Goal: Task Accomplishment & Management: Manage account settings

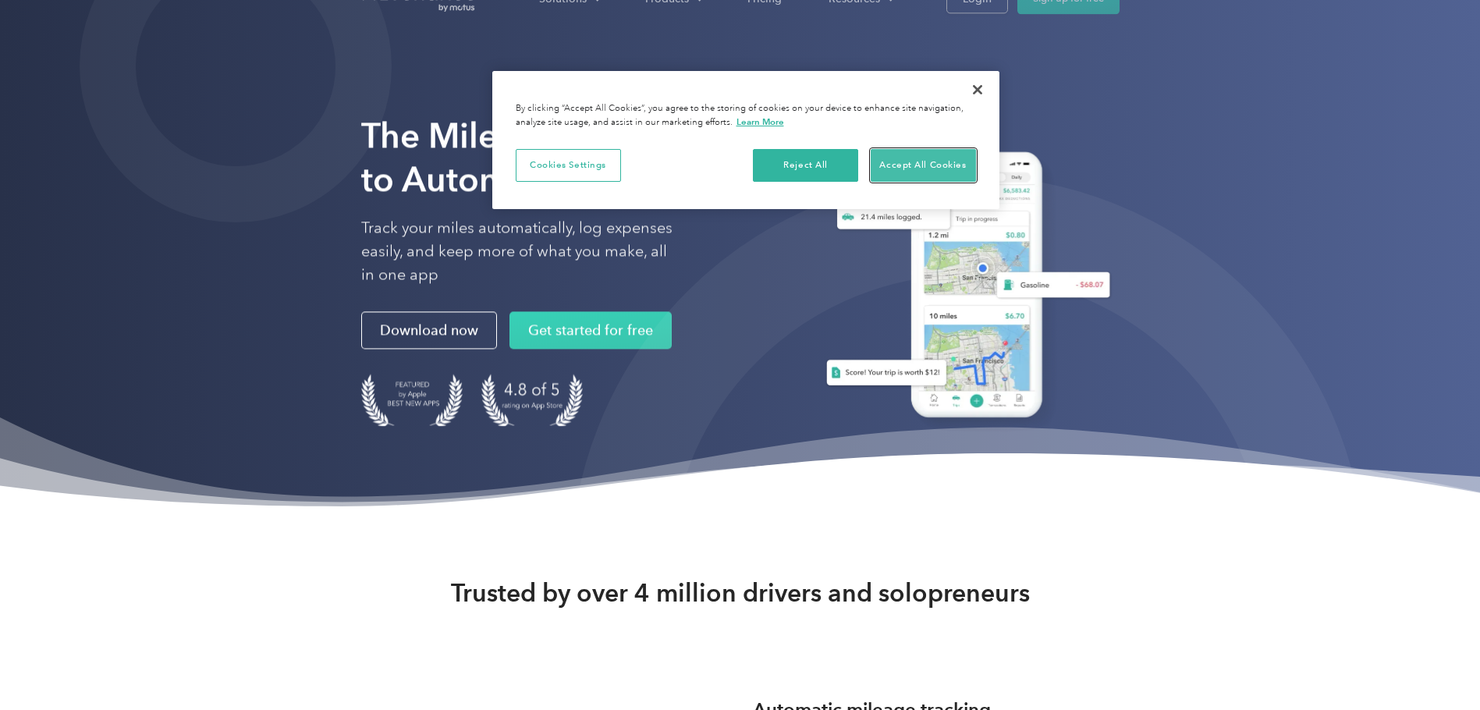
click at [921, 169] on button "Accept All Cookies" at bounding box center [923, 165] width 105 height 33
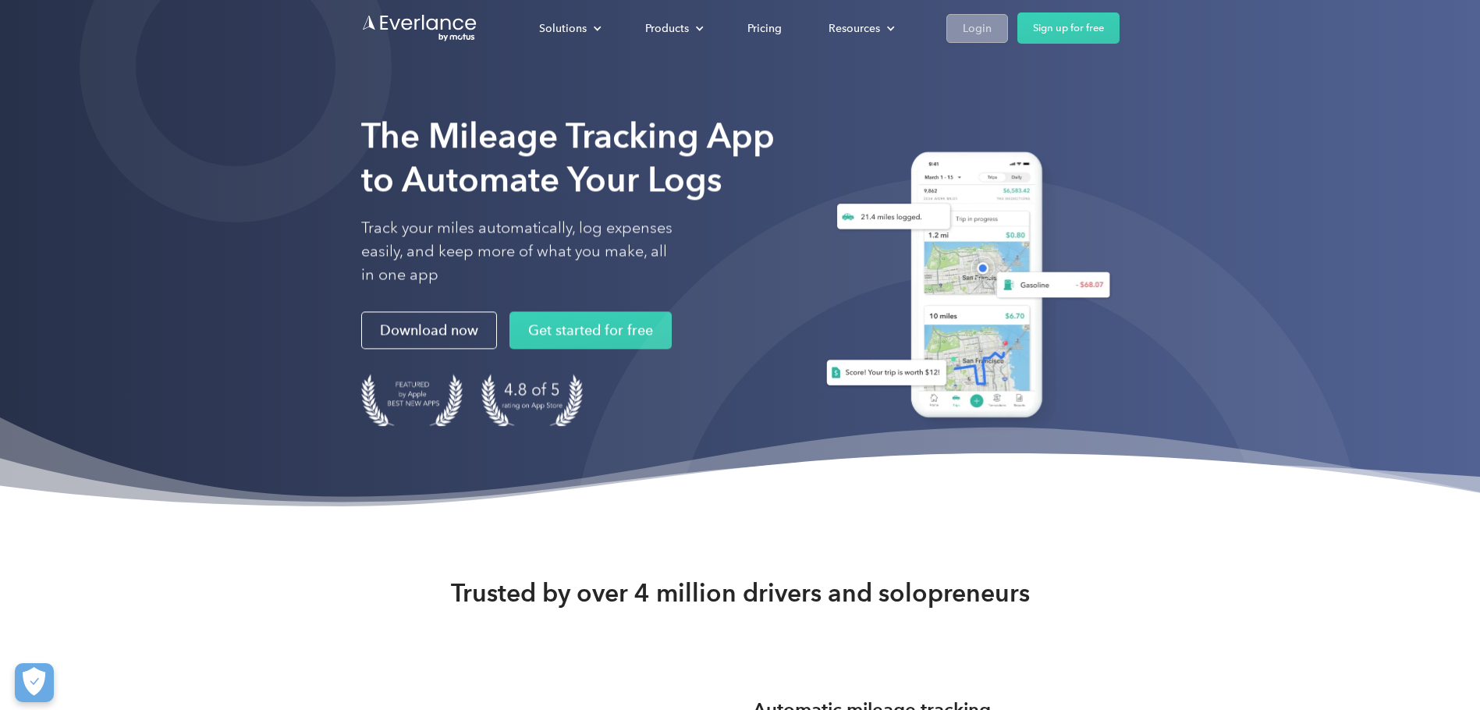
click at [952, 38] on link "Login" at bounding box center [978, 28] width 62 height 29
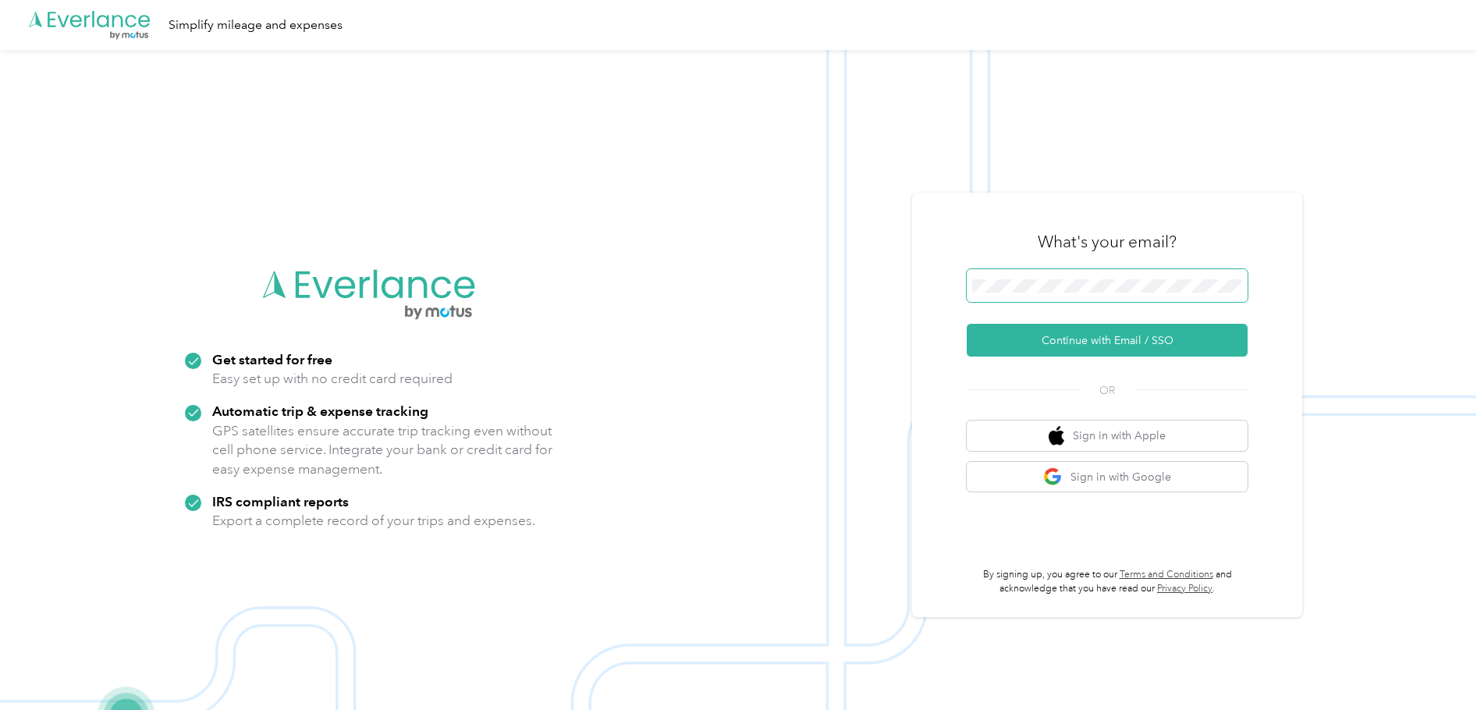
click at [967, 324] on button "Continue with Email / SSO" at bounding box center [1107, 340] width 281 height 33
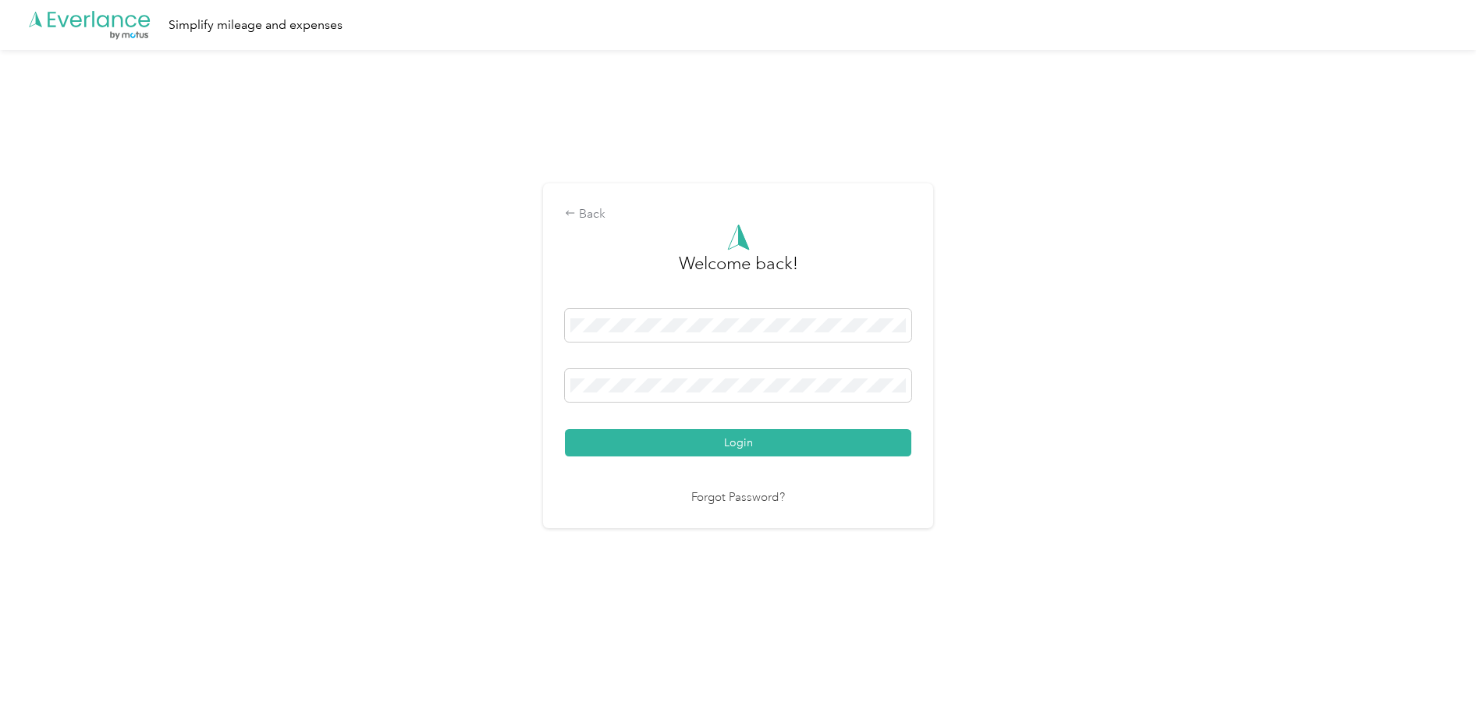
click at [565, 429] on button "Login" at bounding box center [738, 442] width 346 height 27
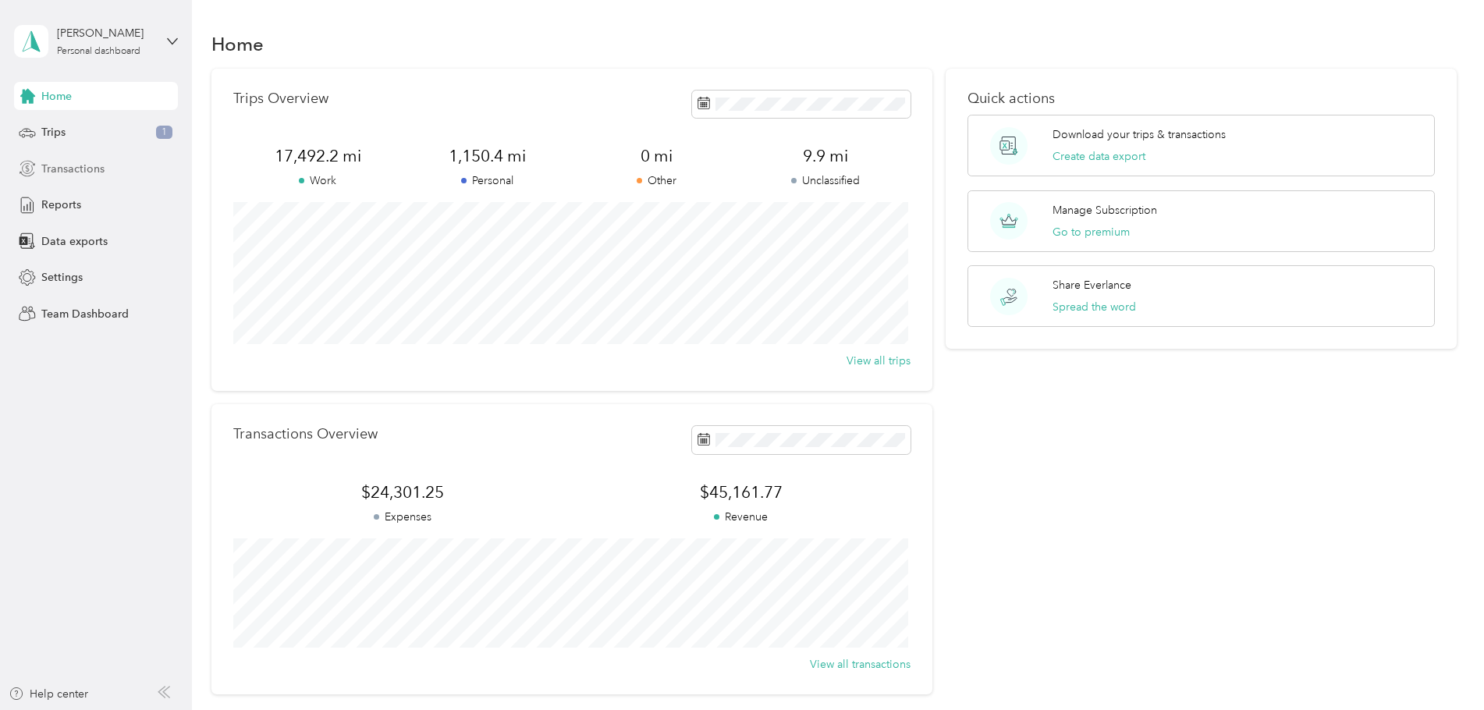
click at [97, 165] on span "Transactions" at bounding box center [72, 169] width 63 height 16
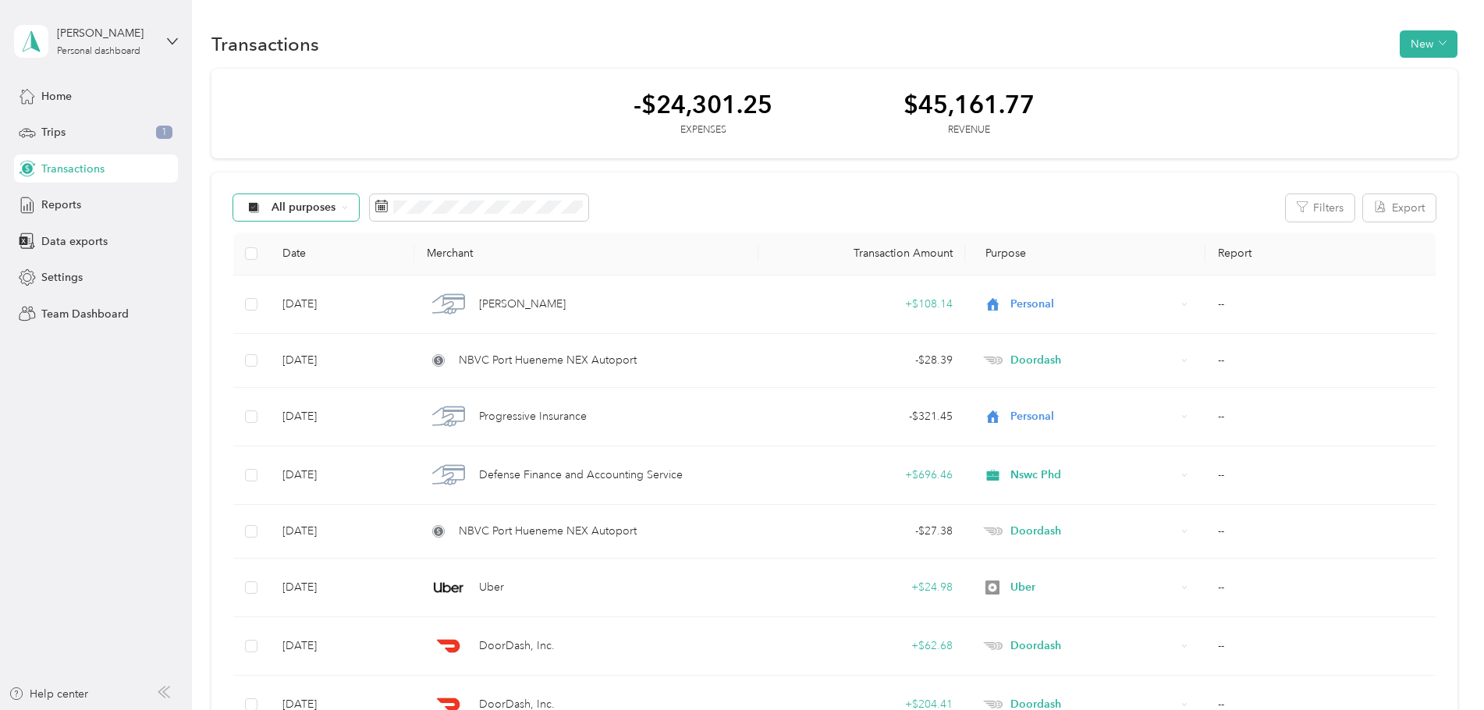
click at [310, 203] on span "All purposes" at bounding box center [304, 207] width 65 height 11
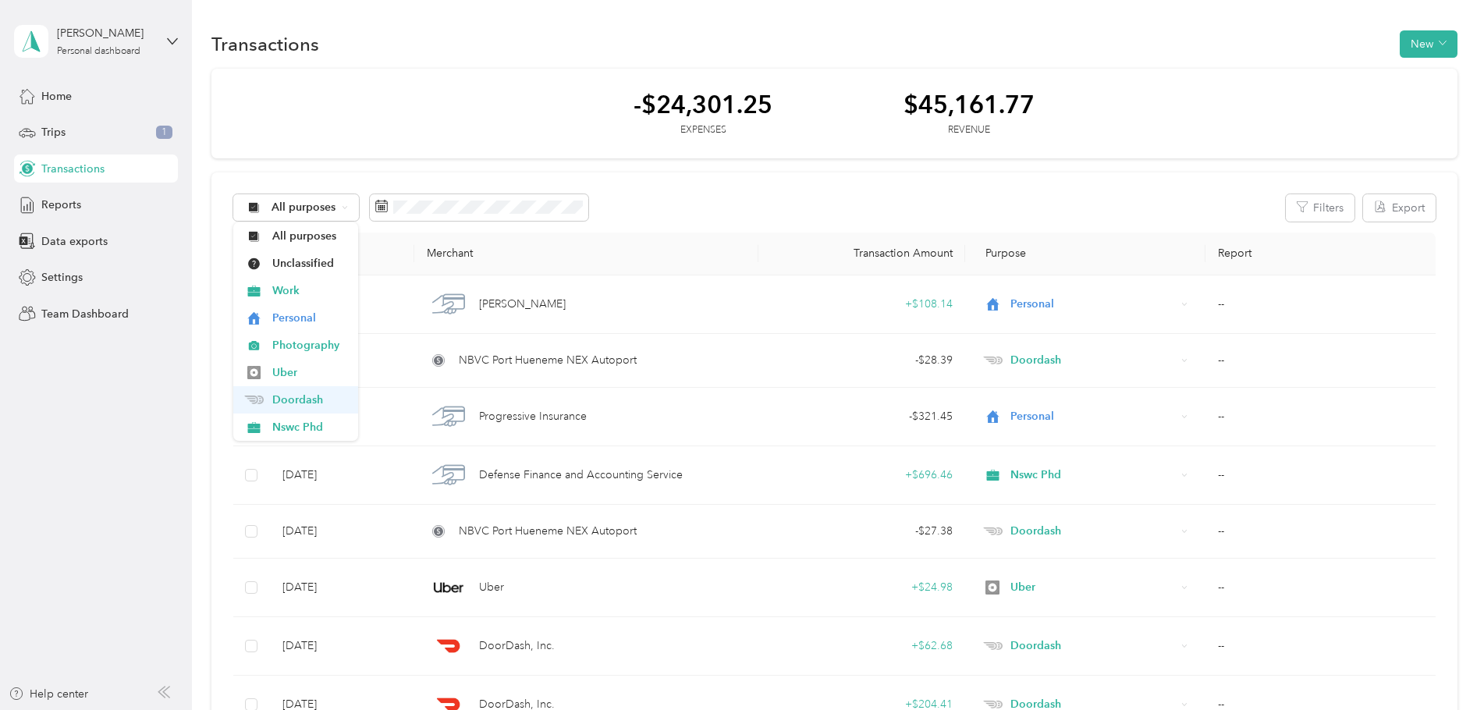
click at [291, 408] on li "Doordash" at bounding box center [295, 399] width 125 height 27
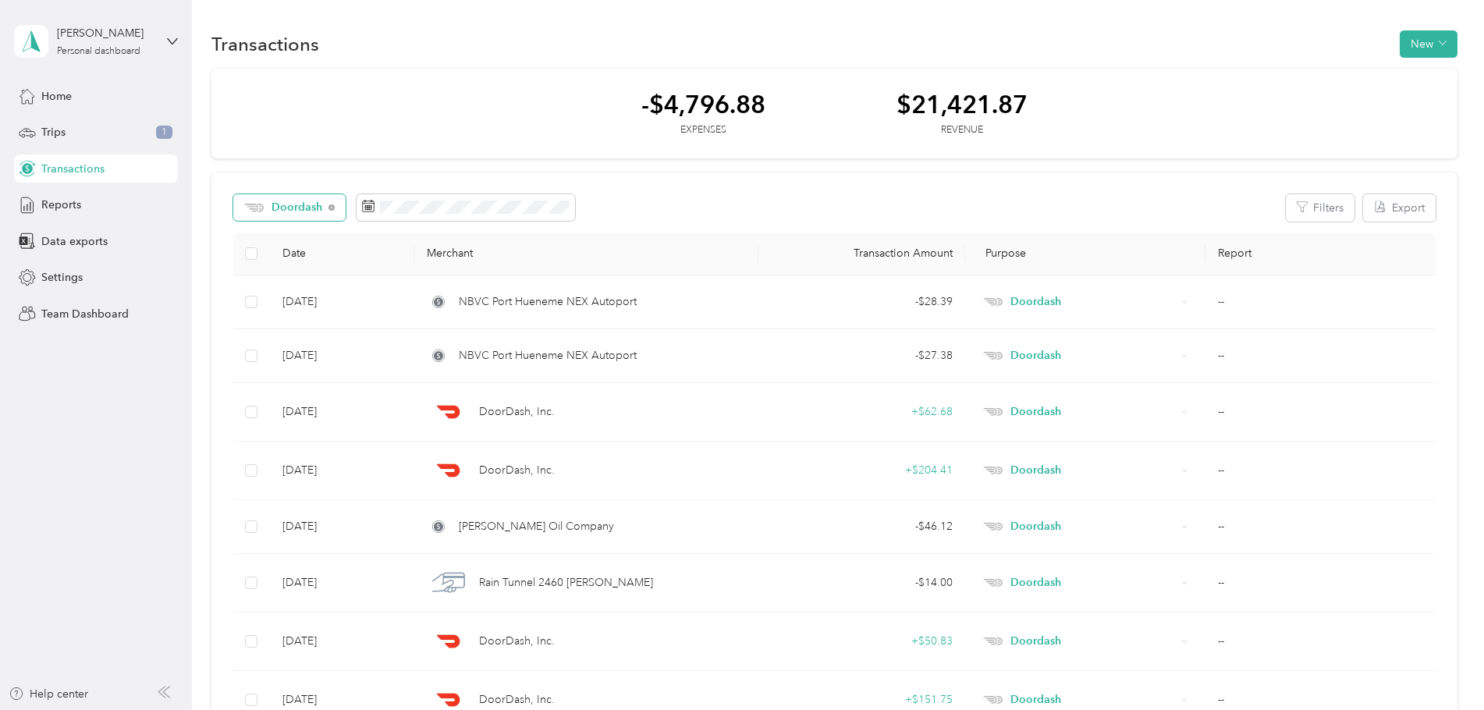
click at [269, 206] on span "Doordash" at bounding box center [283, 207] width 79 height 11
click at [293, 373] on span "Uber" at bounding box center [307, 372] width 70 height 16
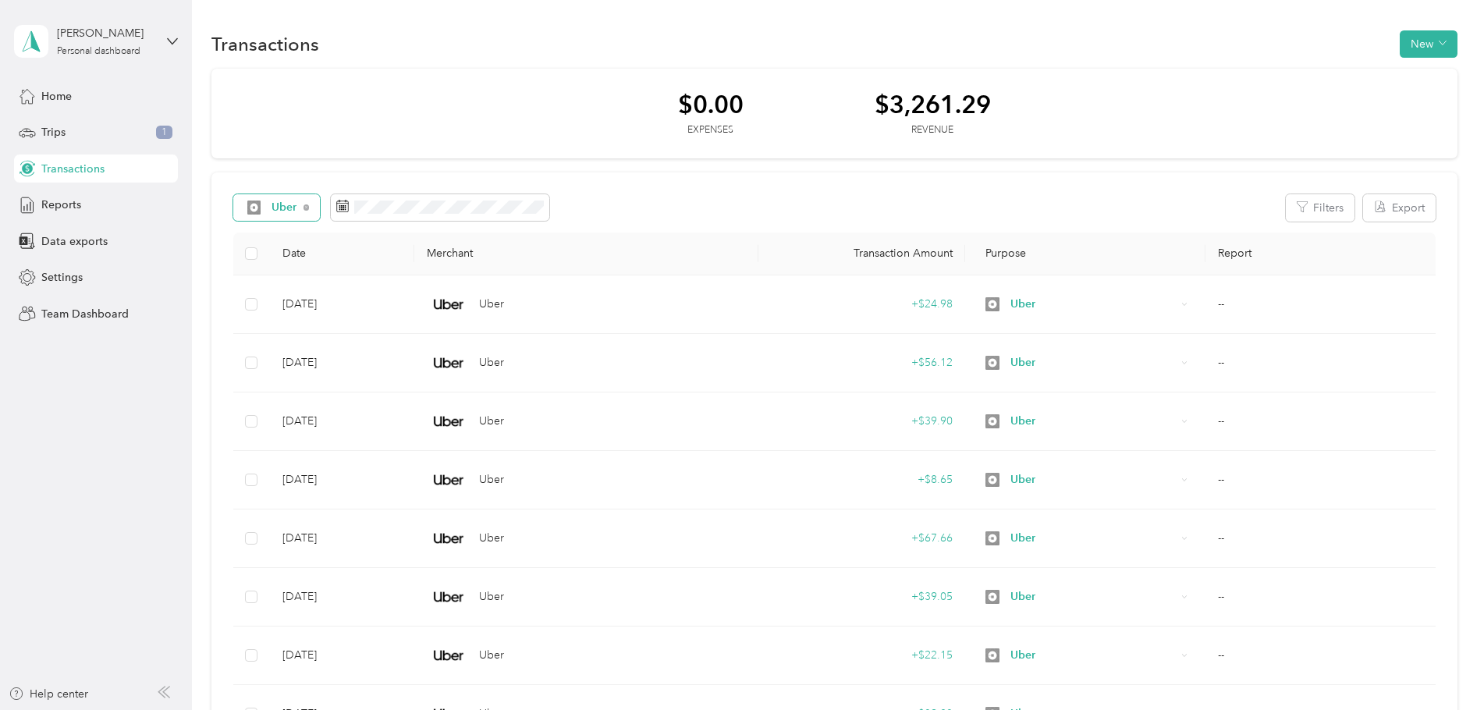
click at [263, 205] on span at bounding box center [254, 208] width 20 height 14
click at [304, 403] on span "Doordash" at bounding box center [305, 400] width 67 height 16
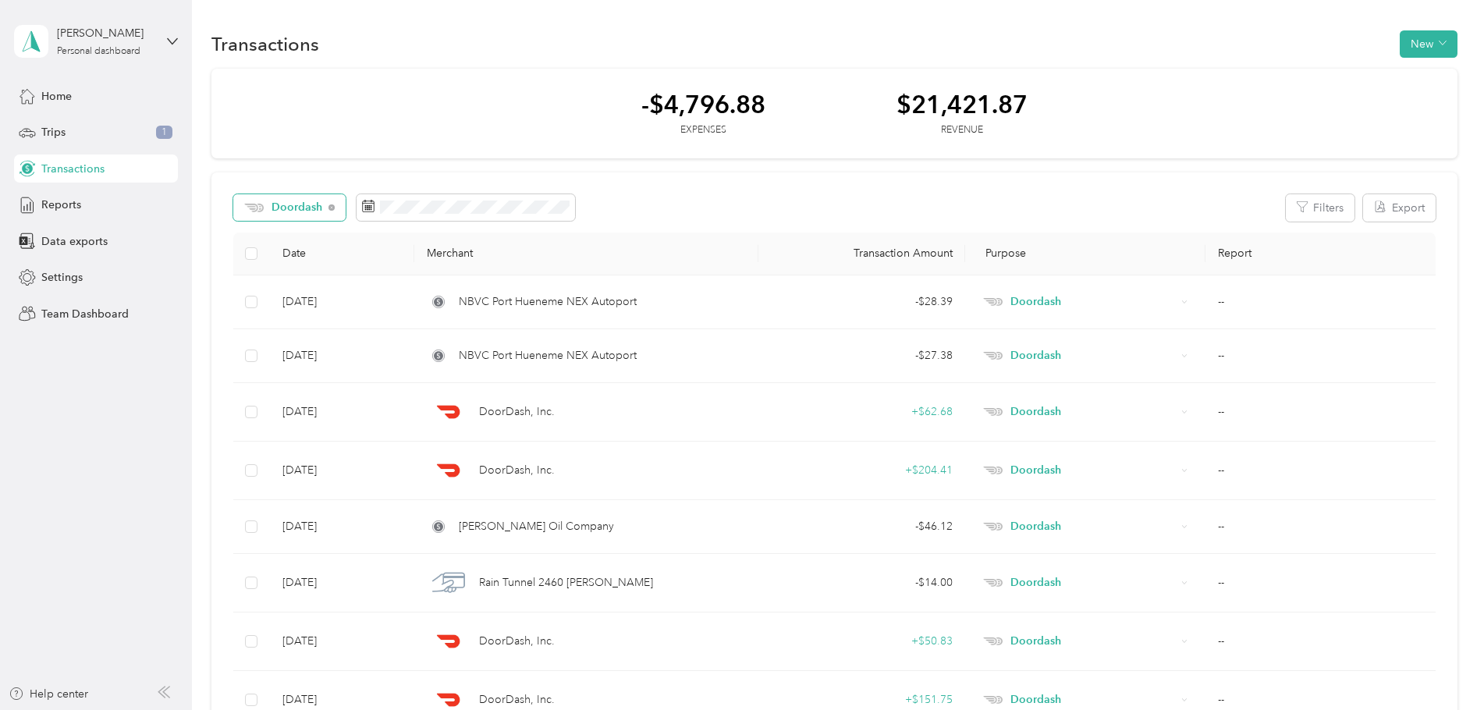
click at [268, 213] on span "Doordash" at bounding box center [283, 207] width 79 height 11
click at [298, 347] on span "Photography" at bounding box center [307, 345] width 70 height 16
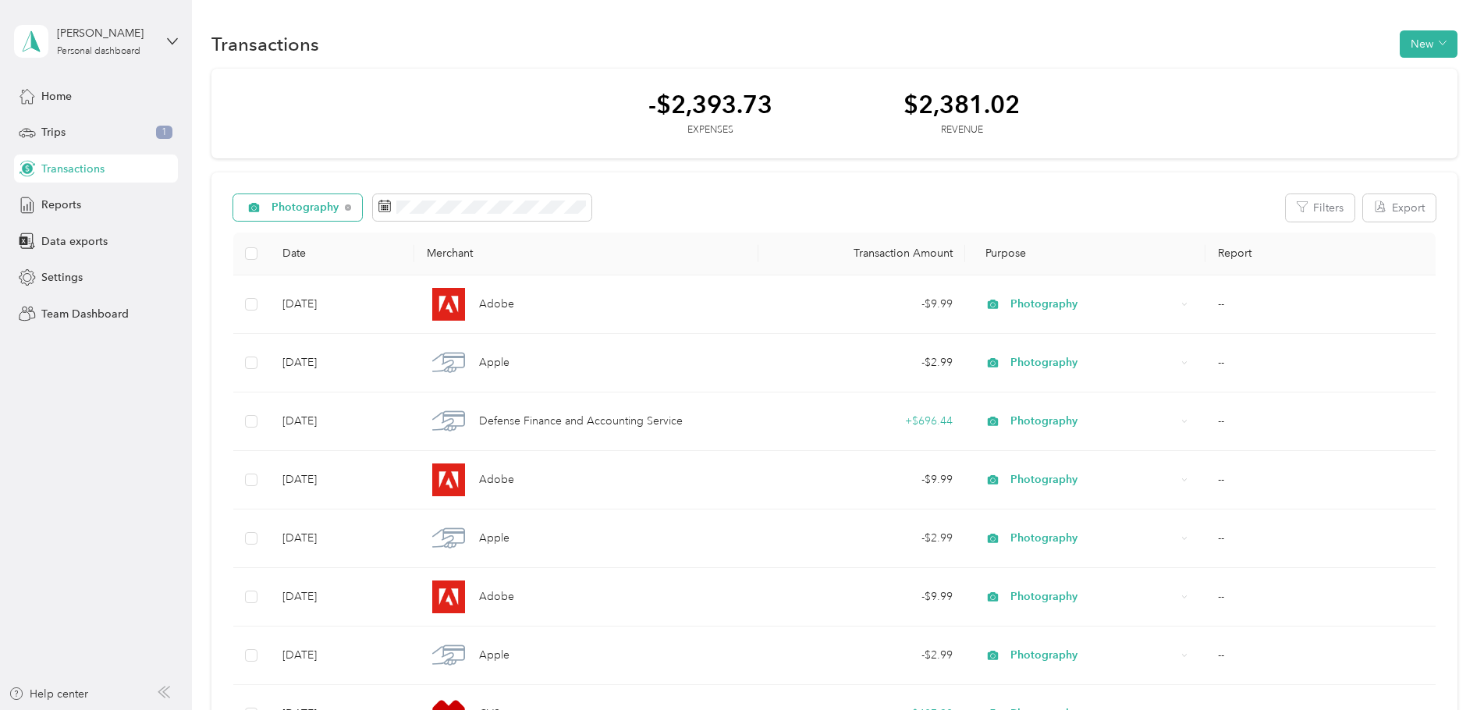
click at [267, 216] on div "Photography" at bounding box center [298, 207] width 130 height 27
click at [78, 130] on div "Trips 1" at bounding box center [96, 133] width 164 height 28
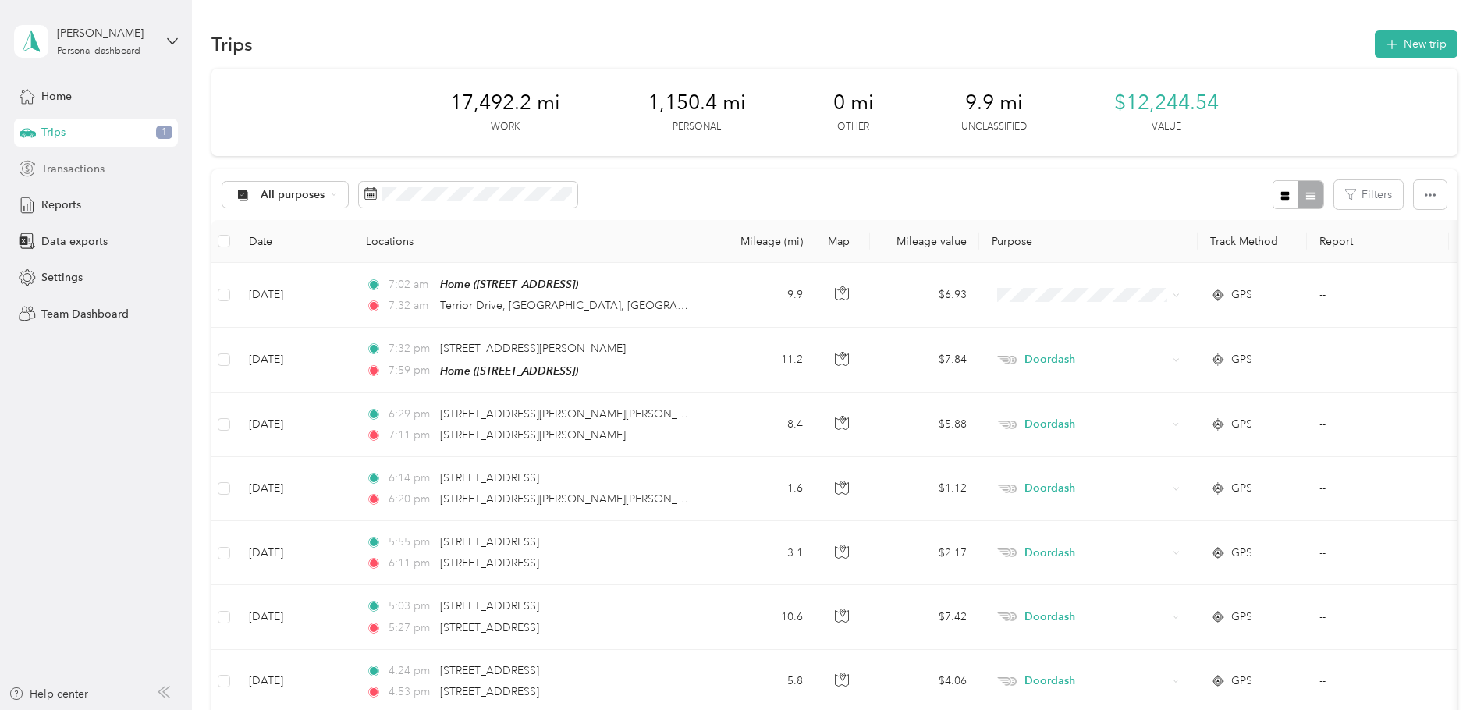
click at [92, 174] on span "Transactions" at bounding box center [72, 169] width 63 height 16
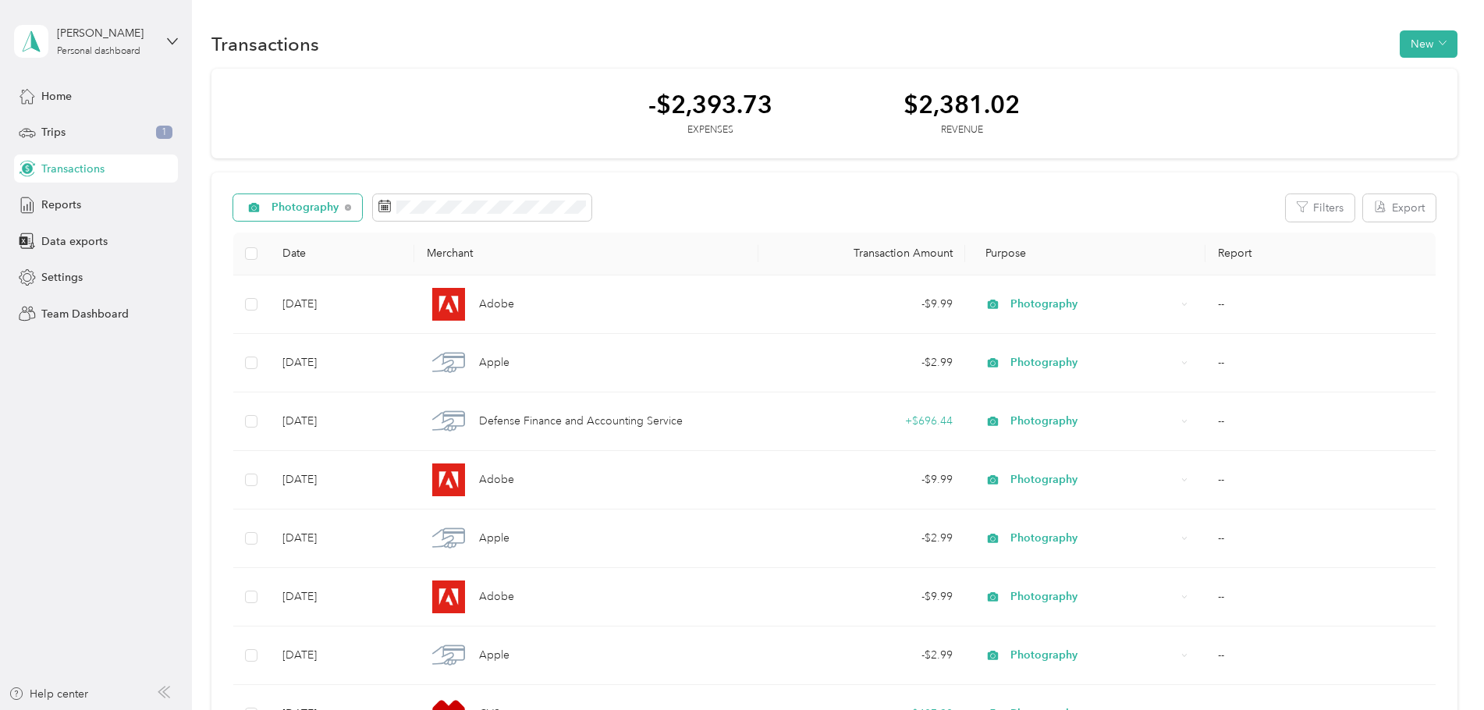
click at [296, 204] on span "Photography" at bounding box center [306, 207] width 68 height 11
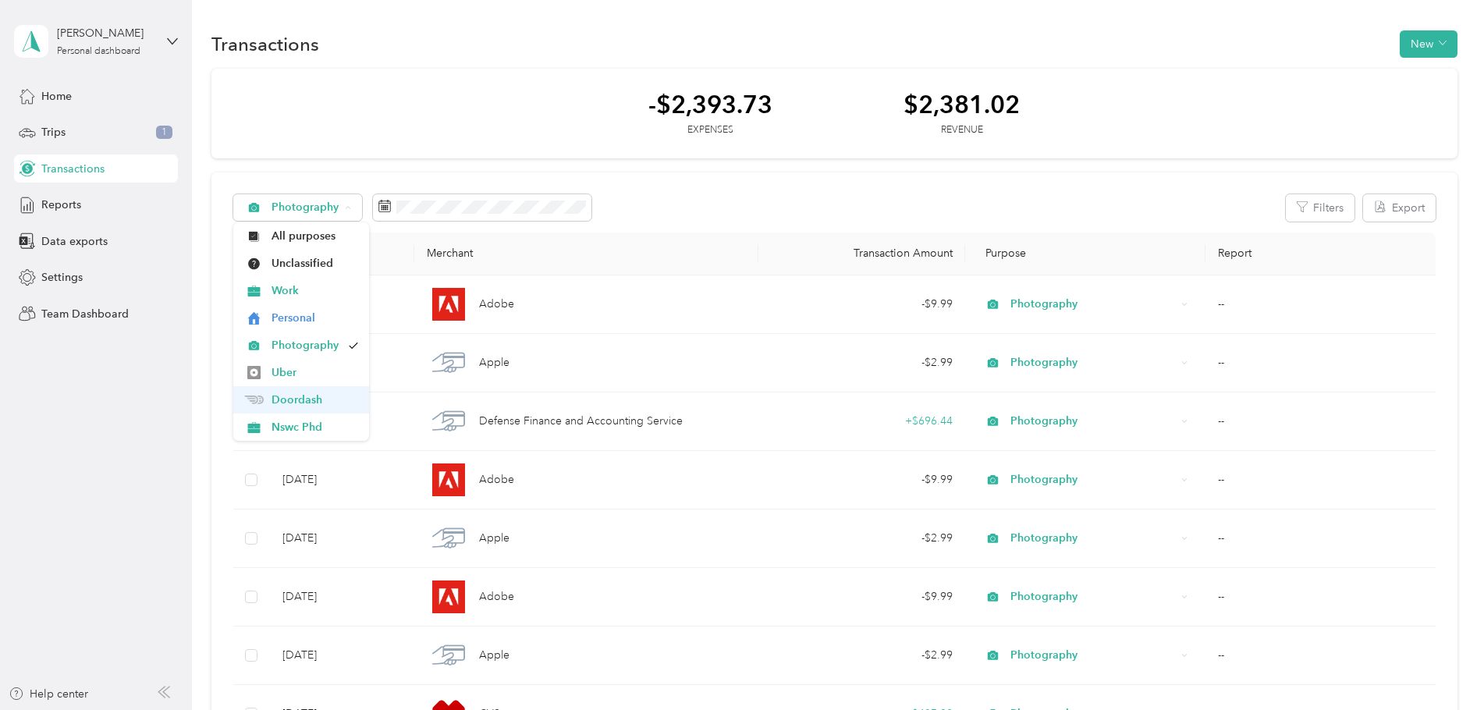
click at [318, 398] on span "Doordash" at bounding box center [315, 400] width 87 height 16
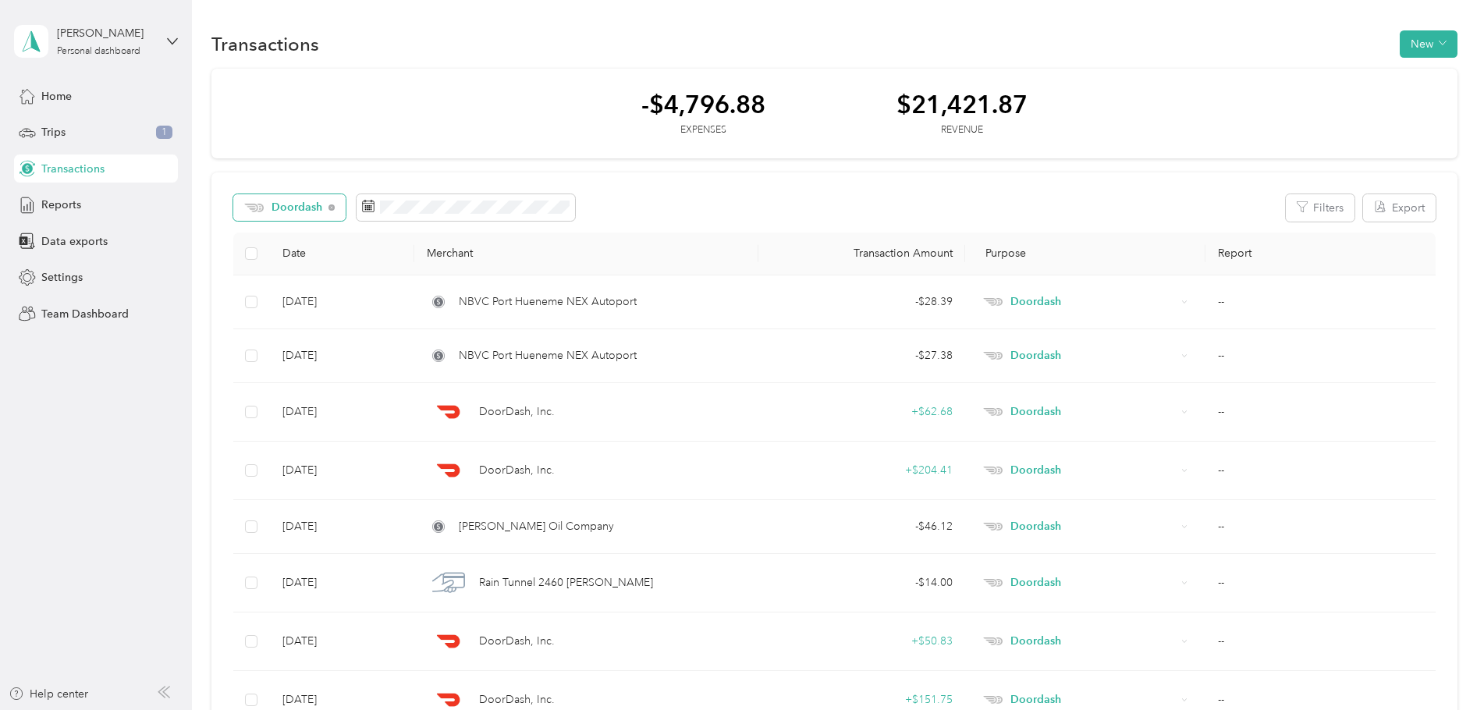
click at [299, 203] on span "Doordash" at bounding box center [298, 207] width 52 height 11
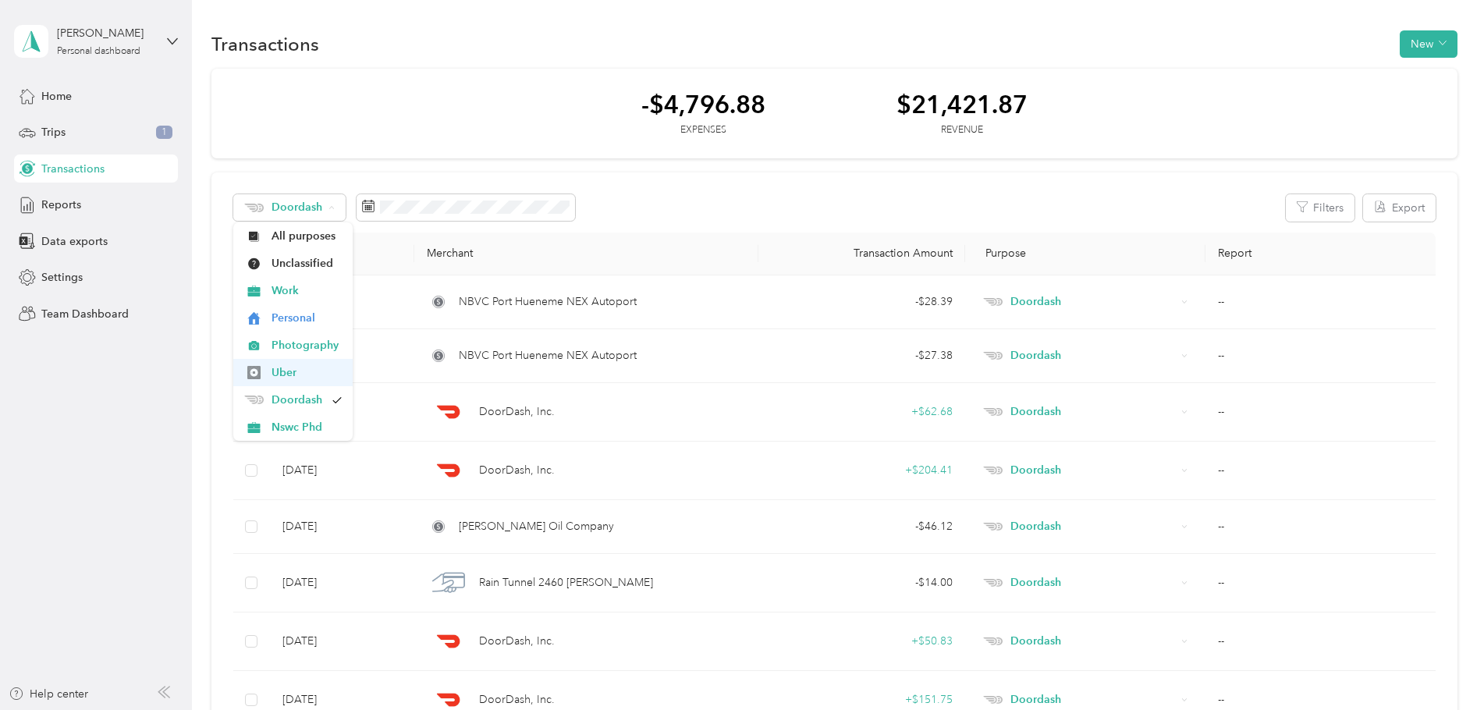
click at [307, 375] on span "Uber" at bounding box center [307, 372] width 70 height 16
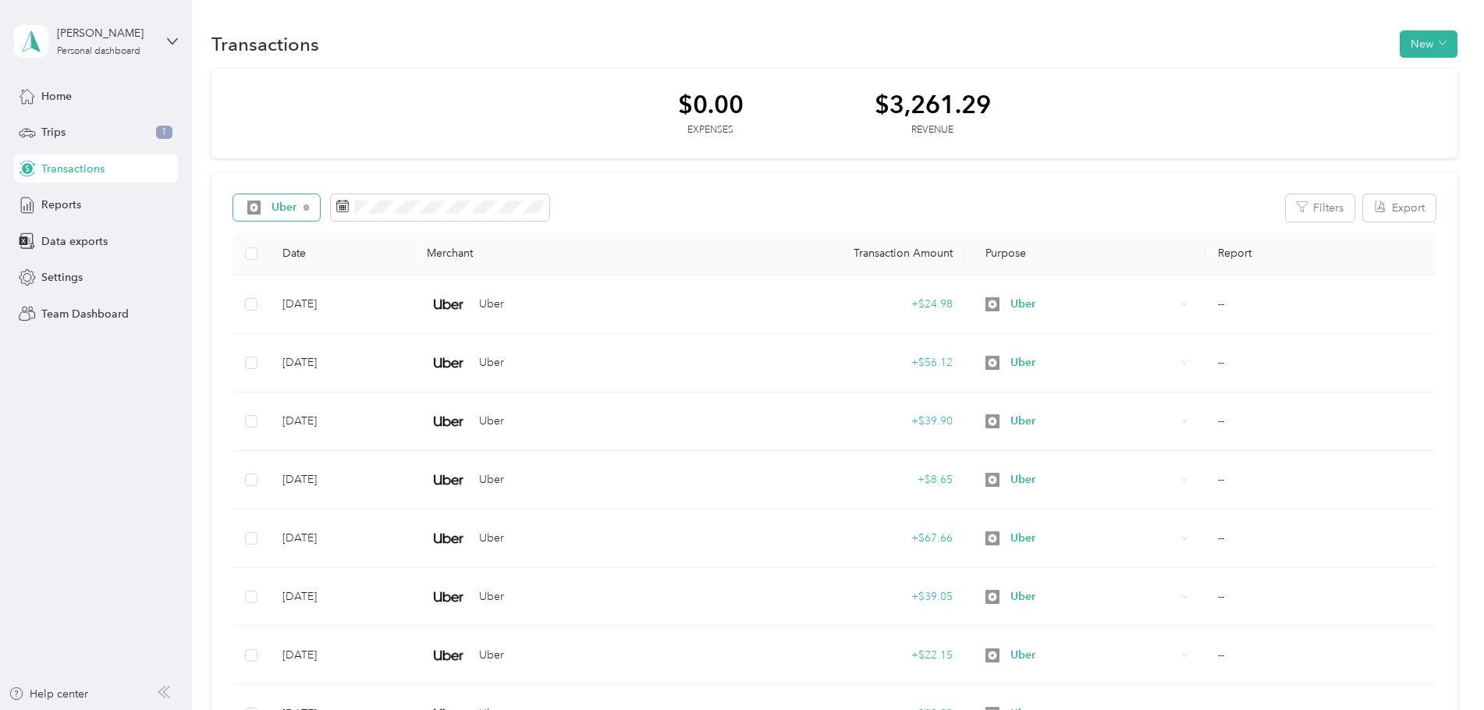
click at [279, 202] on span "Uber" at bounding box center [285, 207] width 26 height 11
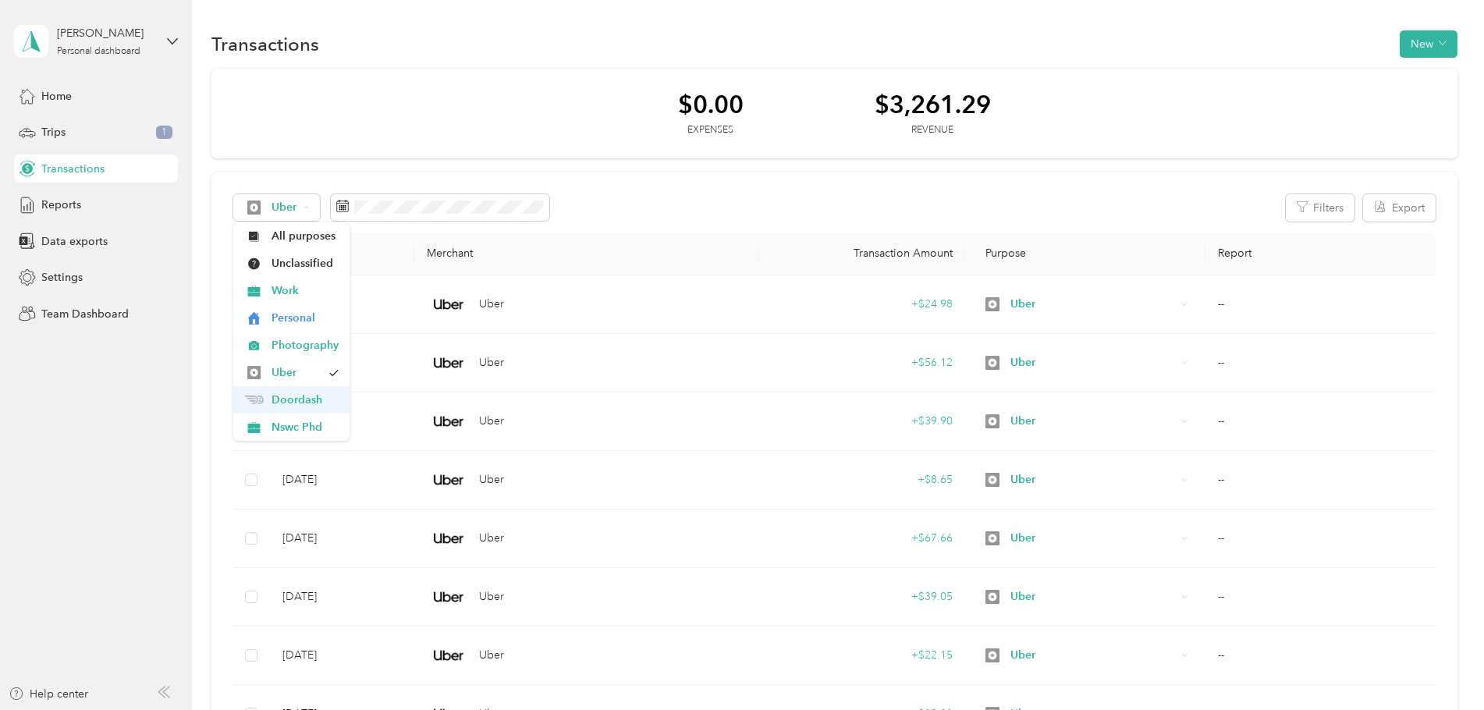
click at [289, 398] on span "Doordash" at bounding box center [305, 400] width 67 height 16
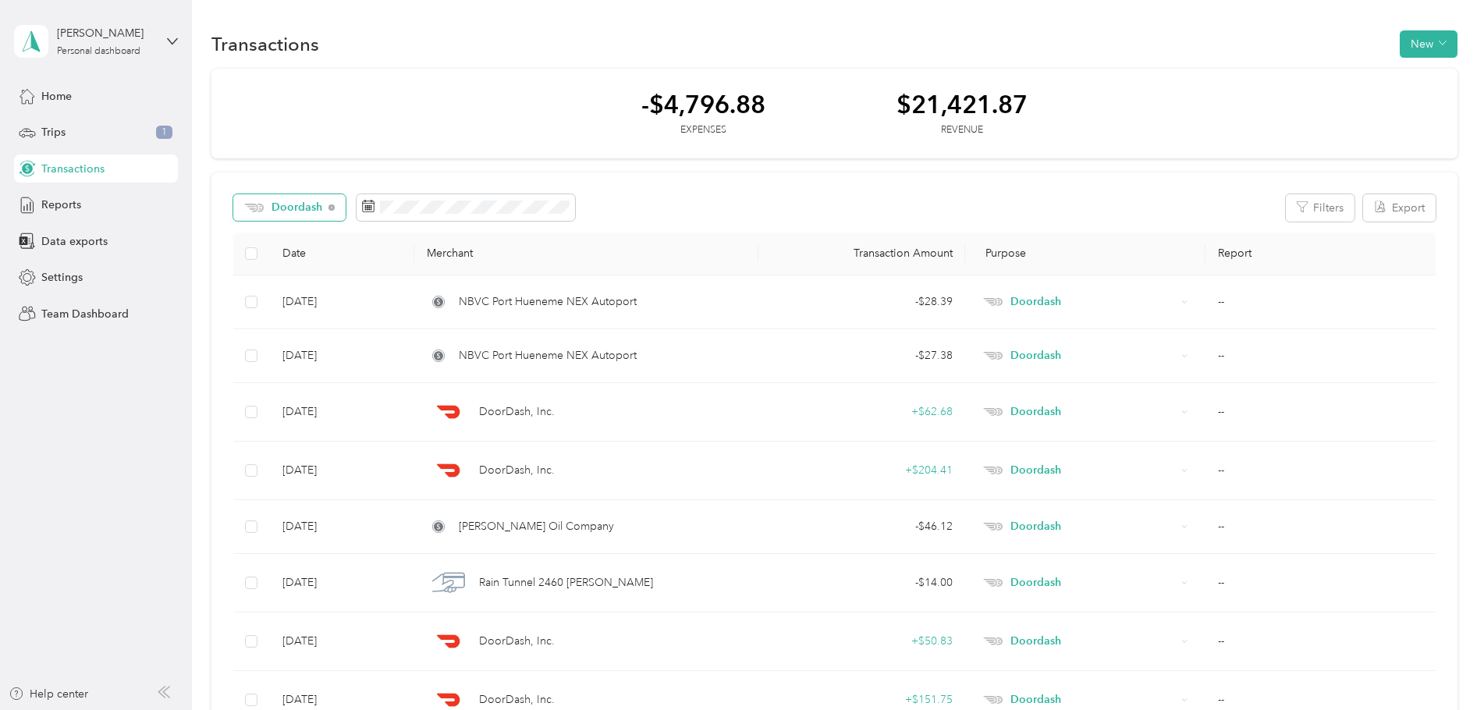
click at [296, 213] on span "Doordash" at bounding box center [298, 207] width 52 height 11
click at [285, 350] on span "Photography" at bounding box center [307, 345] width 70 height 16
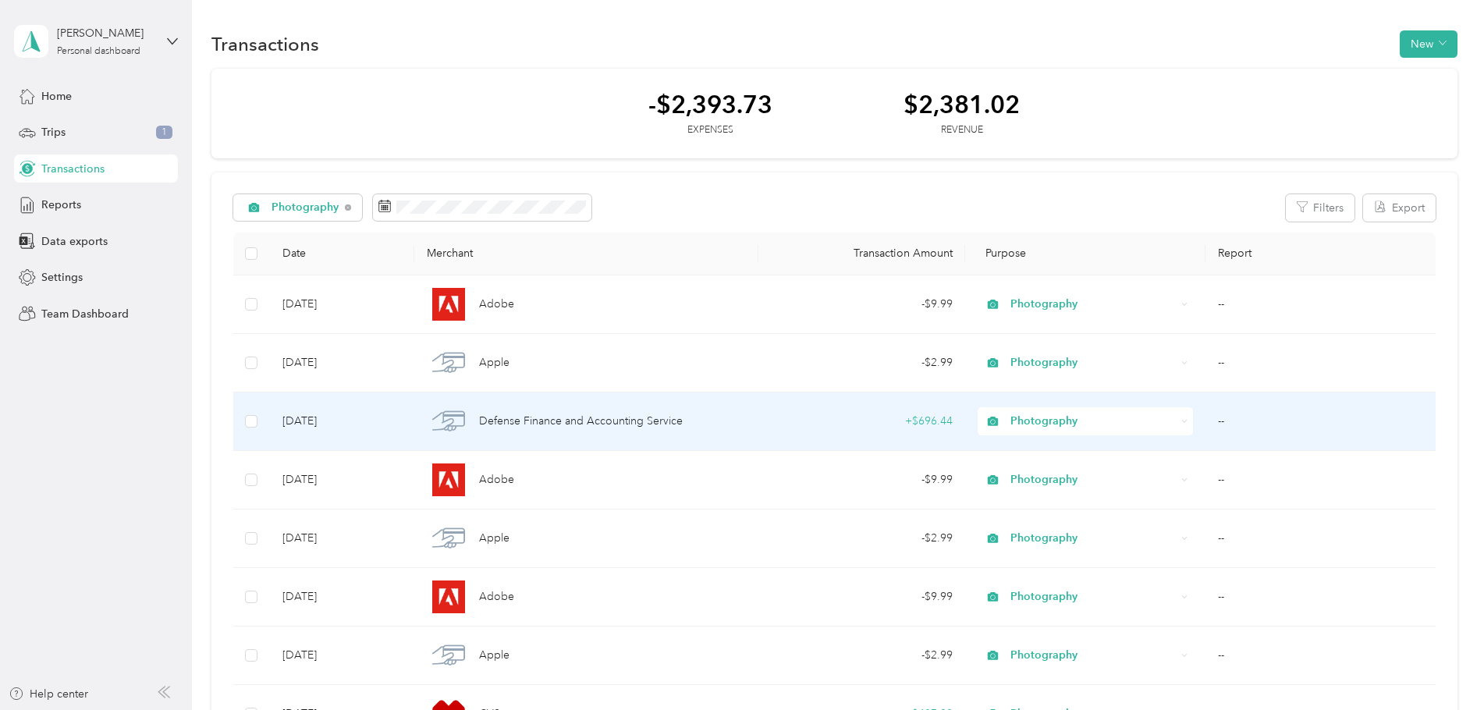
click at [1048, 417] on span "Photography" at bounding box center [1092, 421] width 165 height 17
click at [1026, 585] on span "Nswc Phd" at bounding box center [1096, 587] width 165 height 16
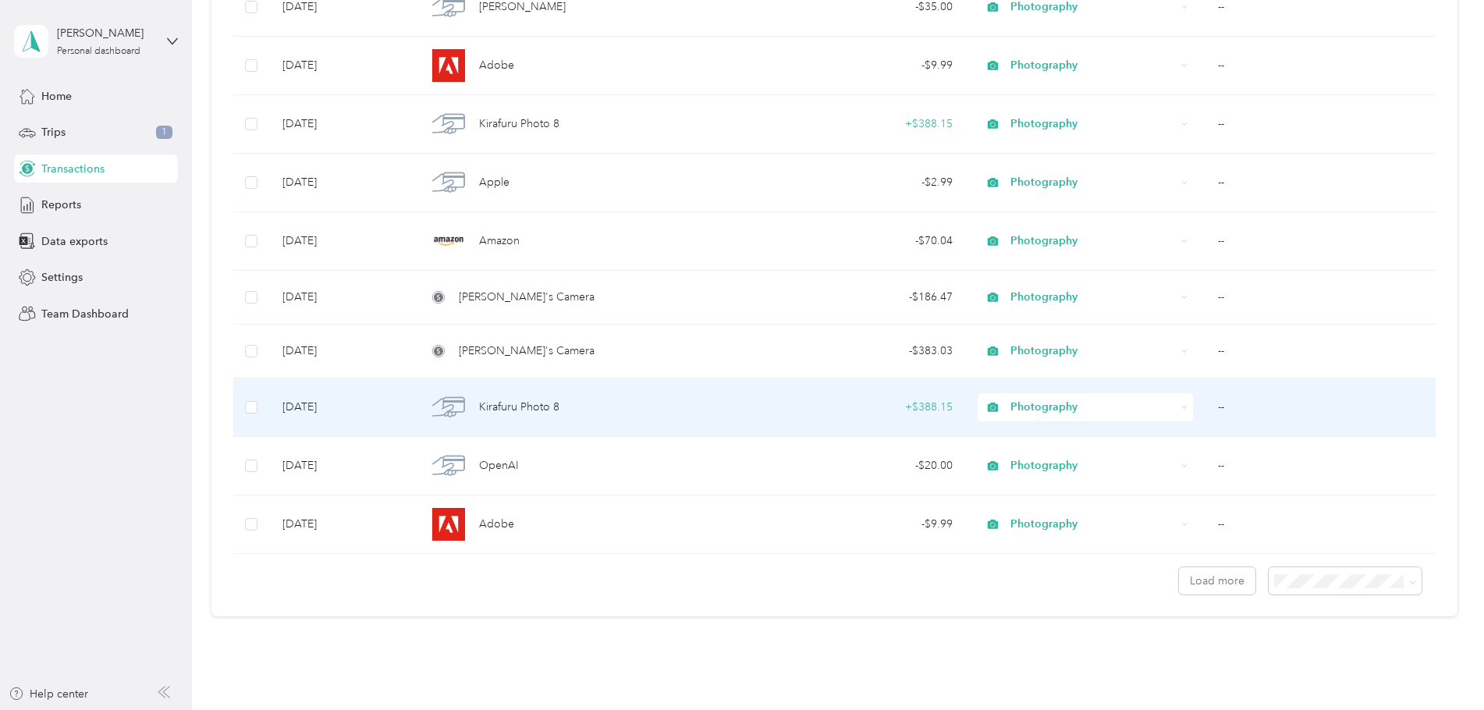
scroll to position [1238, 0]
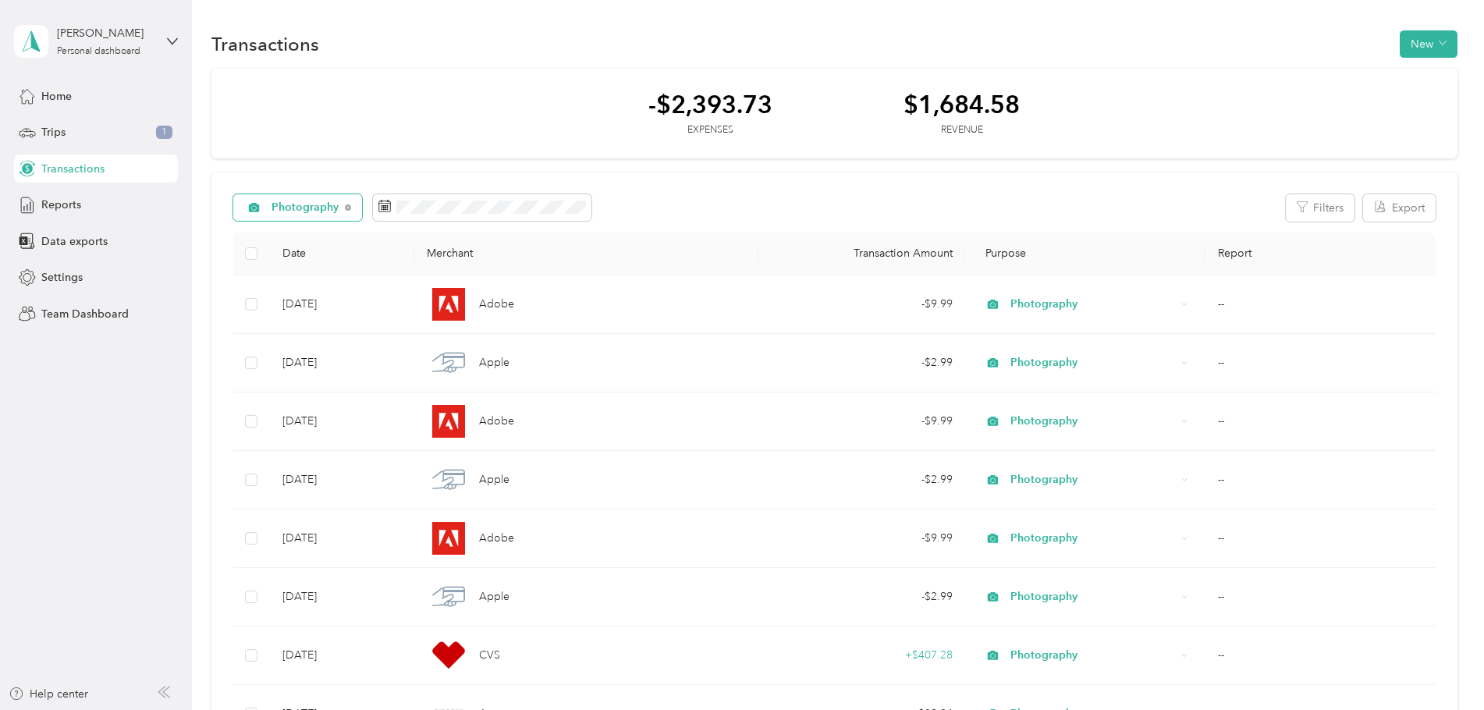
click at [304, 198] on div "Photography" at bounding box center [298, 207] width 130 height 27
click at [300, 423] on span "Nswc Phd" at bounding box center [315, 427] width 87 height 16
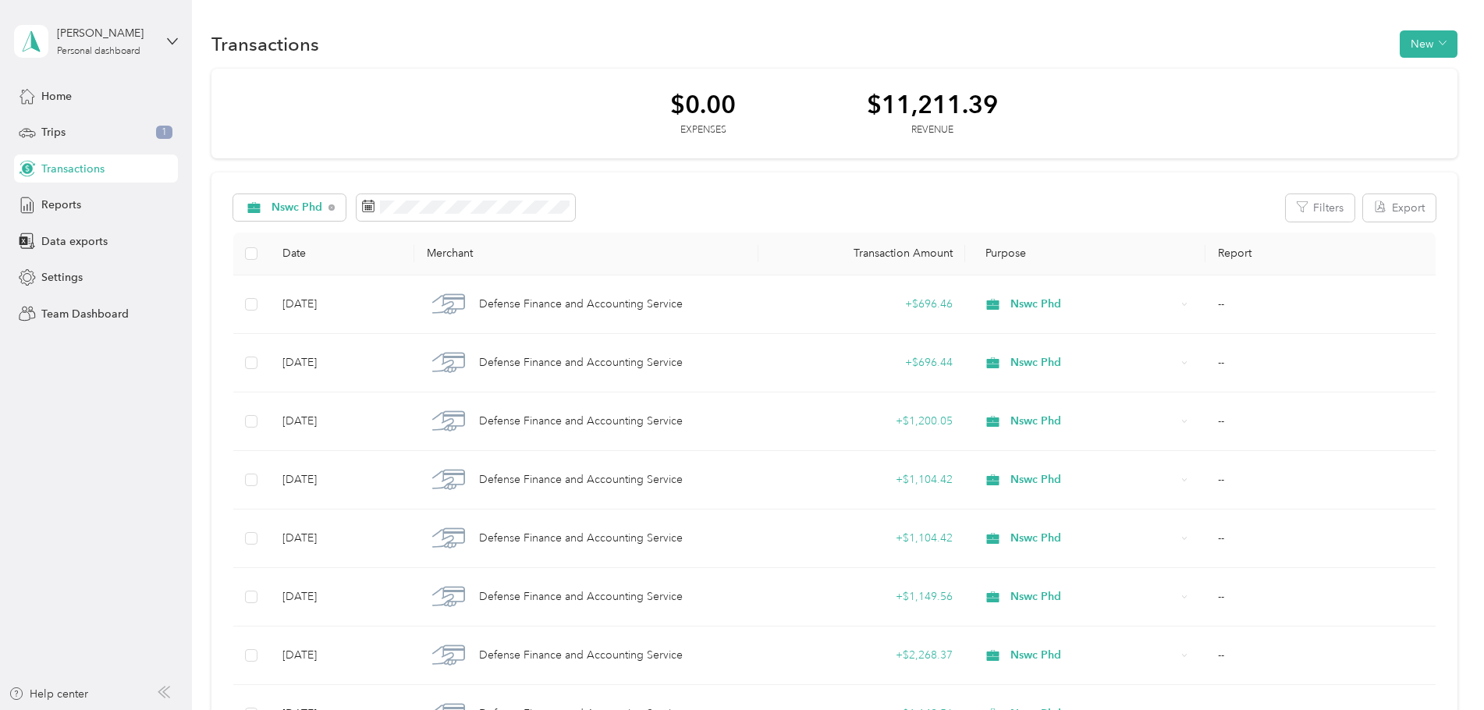
click at [348, 93] on div "$0.00 Expenses $11,211.39 Revenue" at bounding box center [834, 114] width 1246 height 91
click at [285, 216] on div "Nswc Phd" at bounding box center [289, 207] width 113 height 27
click at [313, 342] on span "Photography" at bounding box center [307, 345] width 70 height 16
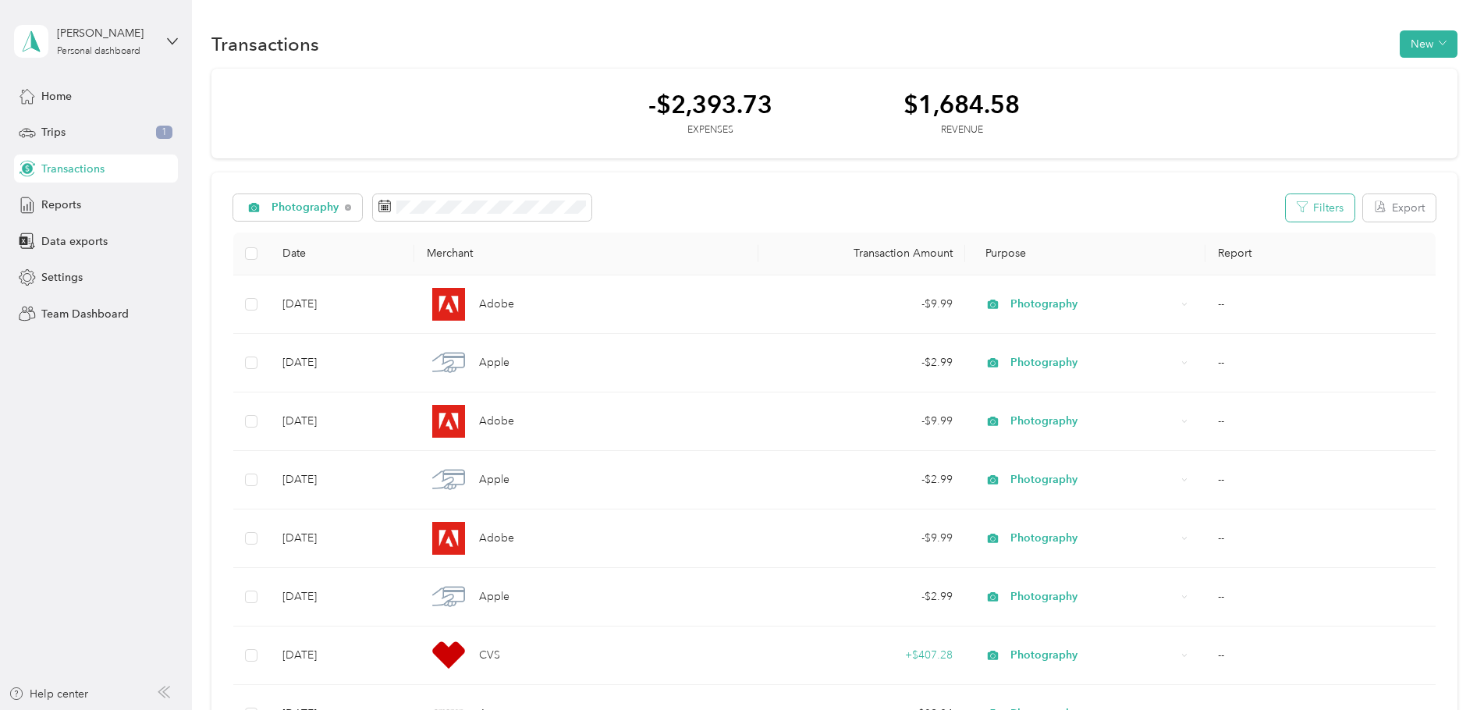
click at [1297, 212] on icon "button" at bounding box center [1302, 206] width 11 height 11
click at [1227, 469] on button "Reset" at bounding box center [1219, 470] width 48 height 27
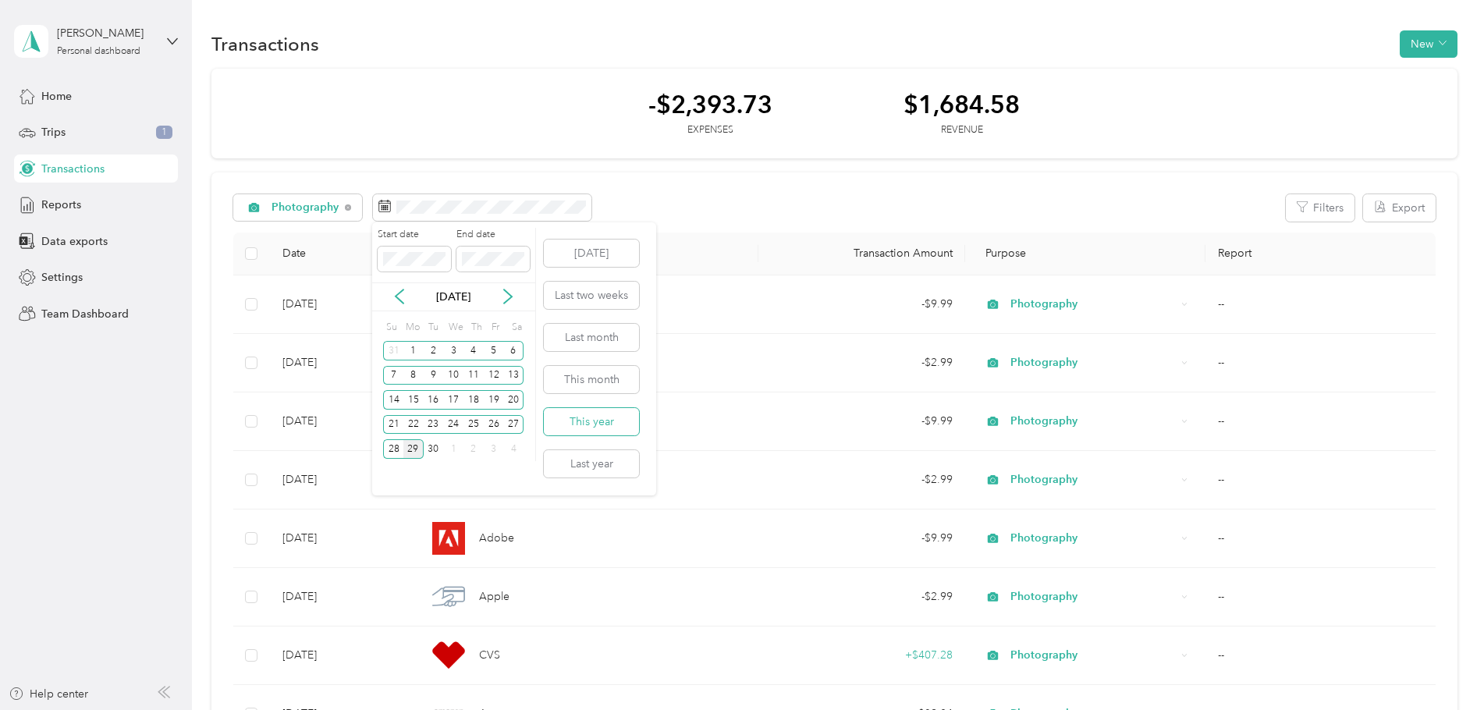
click at [602, 433] on button "This year" at bounding box center [591, 421] width 95 height 27
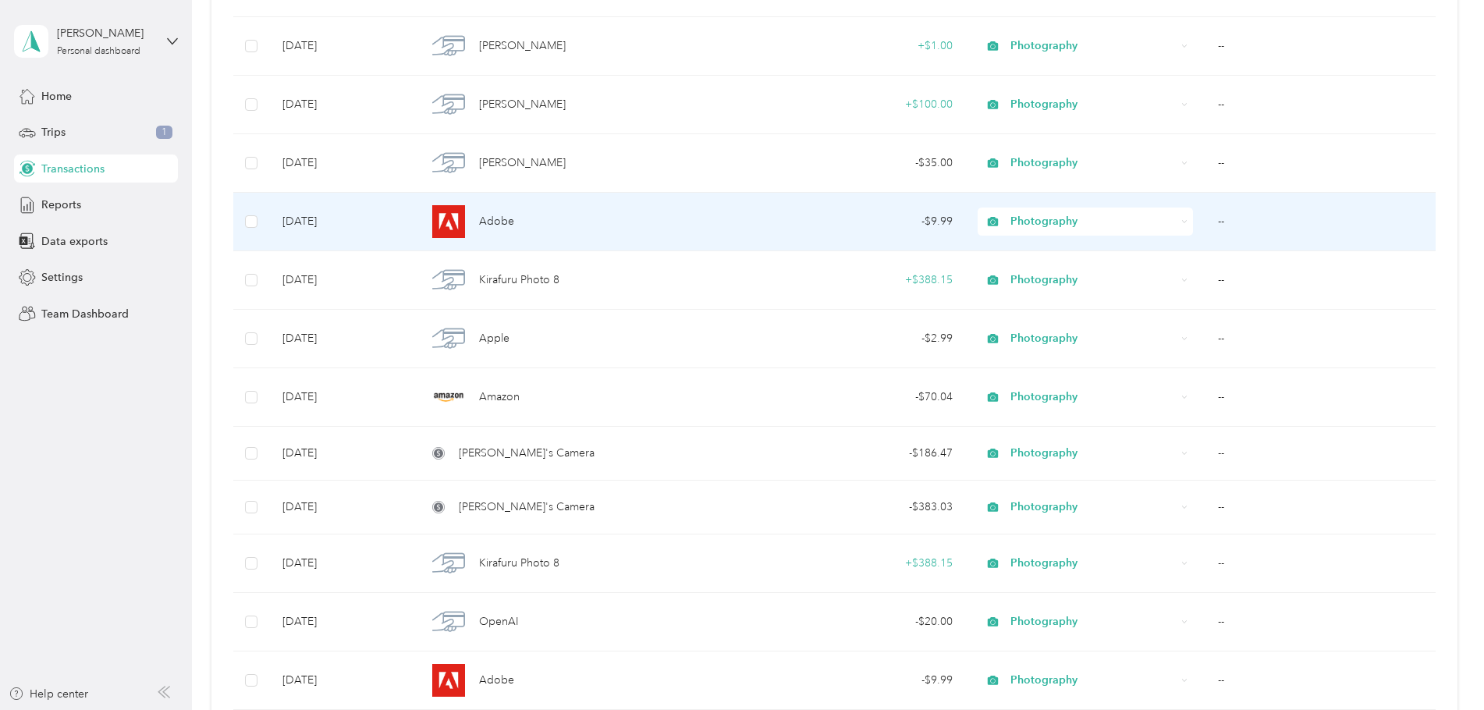
scroll to position [1238, 0]
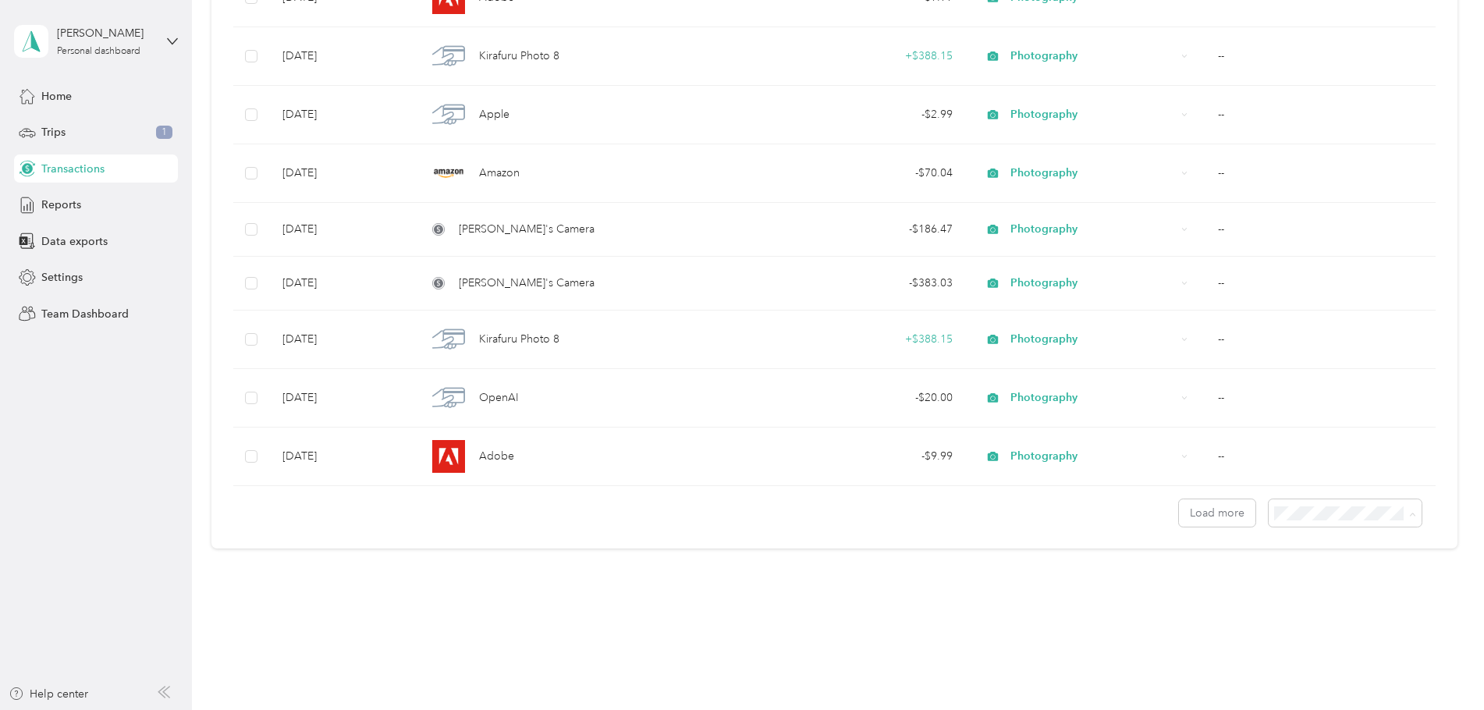
click at [1303, 591] on span "100 per load" at bounding box center [1308, 596] width 64 height 13
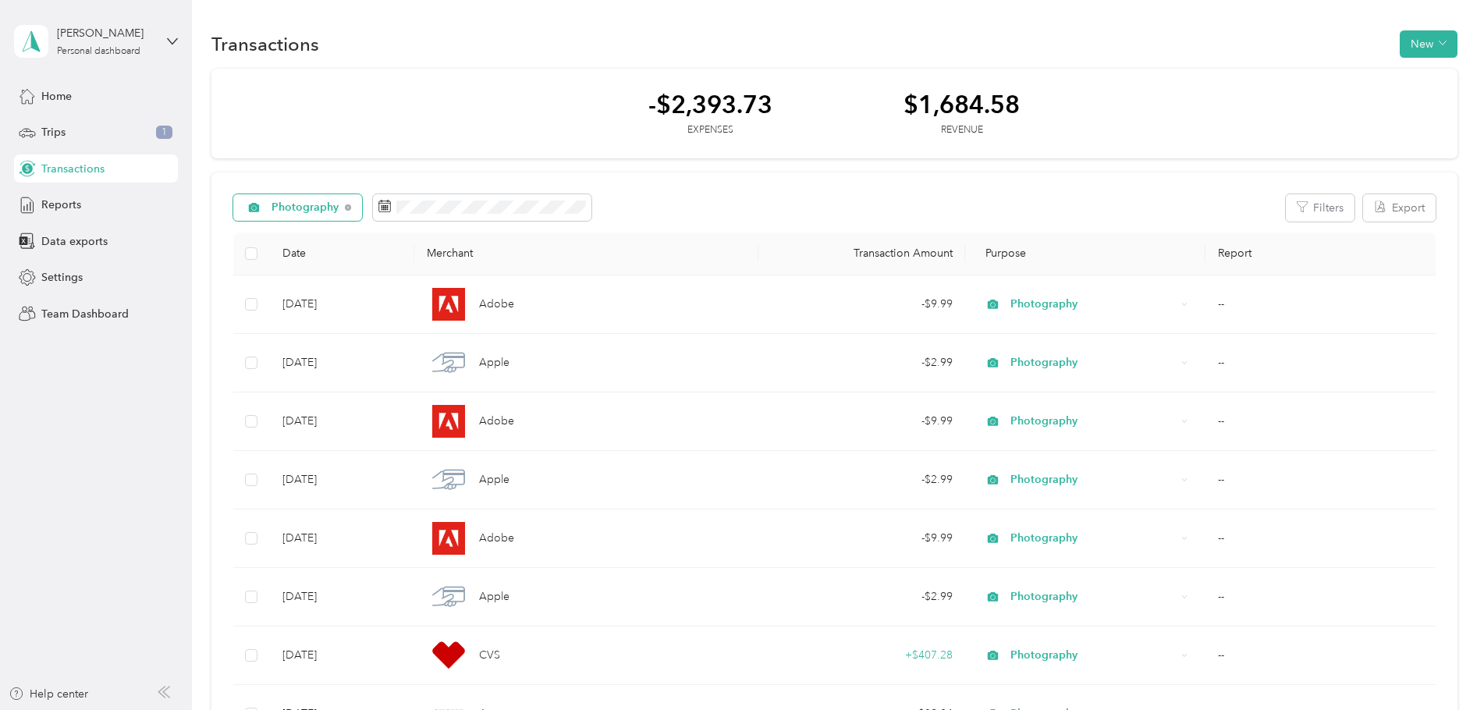
click at [303, 202] on span "Photography" at bounding box center [306, 207] width 68 height 11
click at [312, 398] on span "Doordash" at bounding box center [315, 400] width 87 height 16
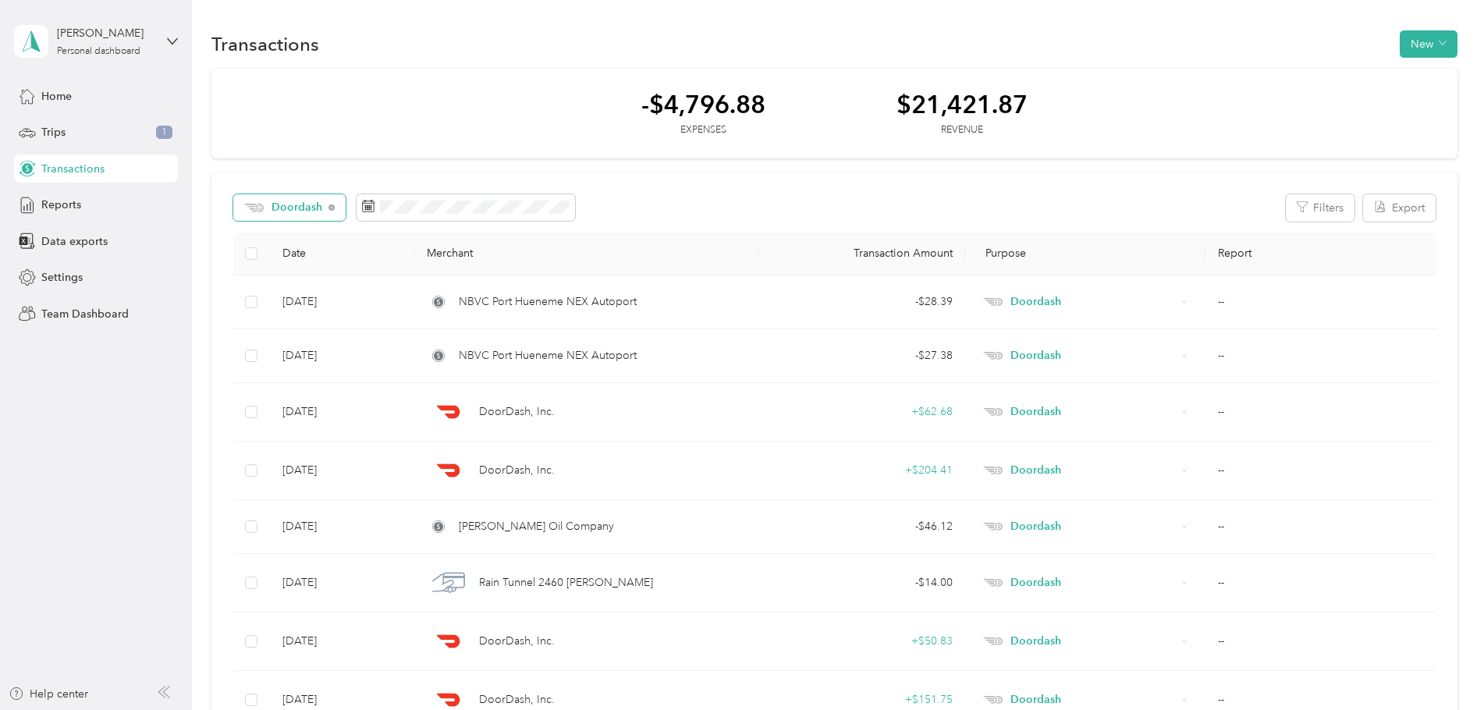
click at [293, 215] on div "Doordash" at bounding box center [289, 207] width 113 height 27
click at [290, 371] on span "Uber" at bounding box center [307, 372] width 70 height 16
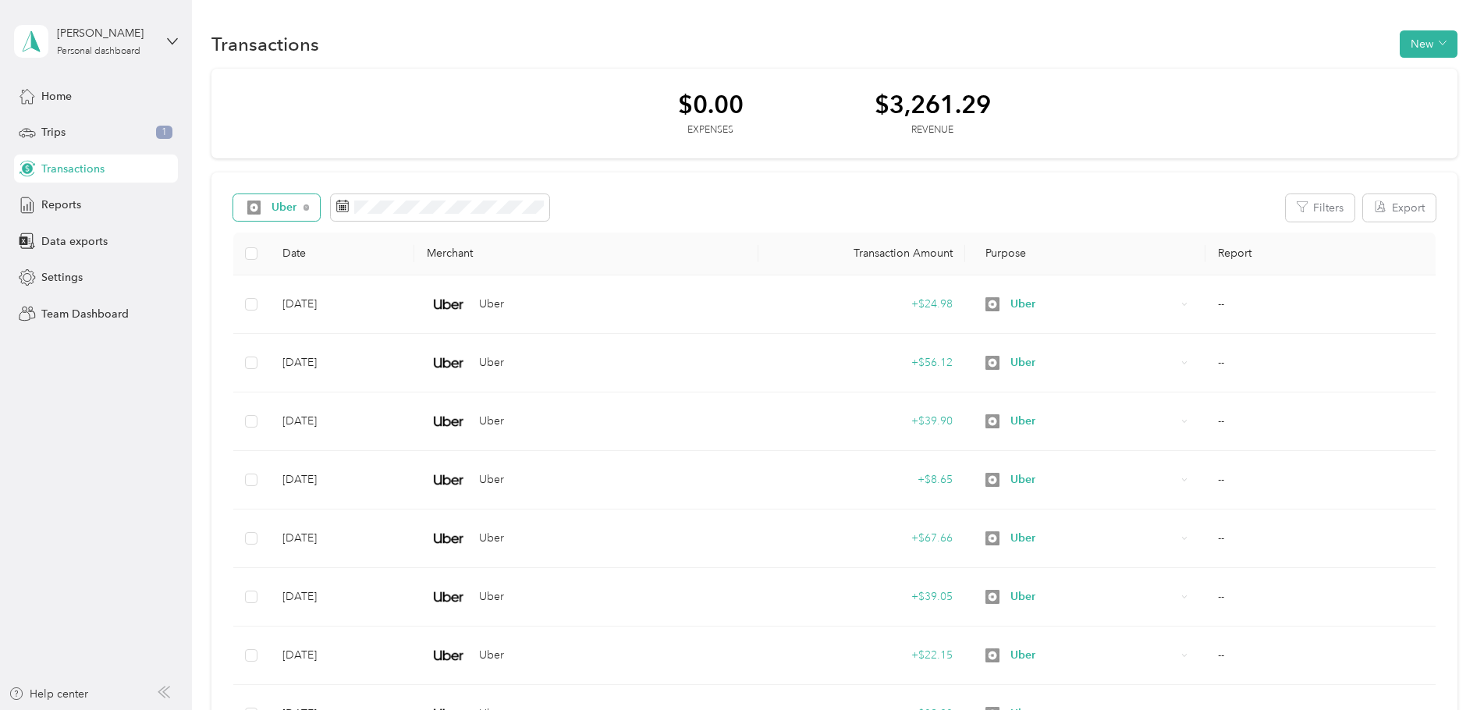
click at [268, 216] on div "Uber" at bounding box center [276, 207] width 87 height 27
click at [298, 411] on li "Doordash" at bounding box center [291, 399] width 117 height 27
